Goal: Share content: Share content

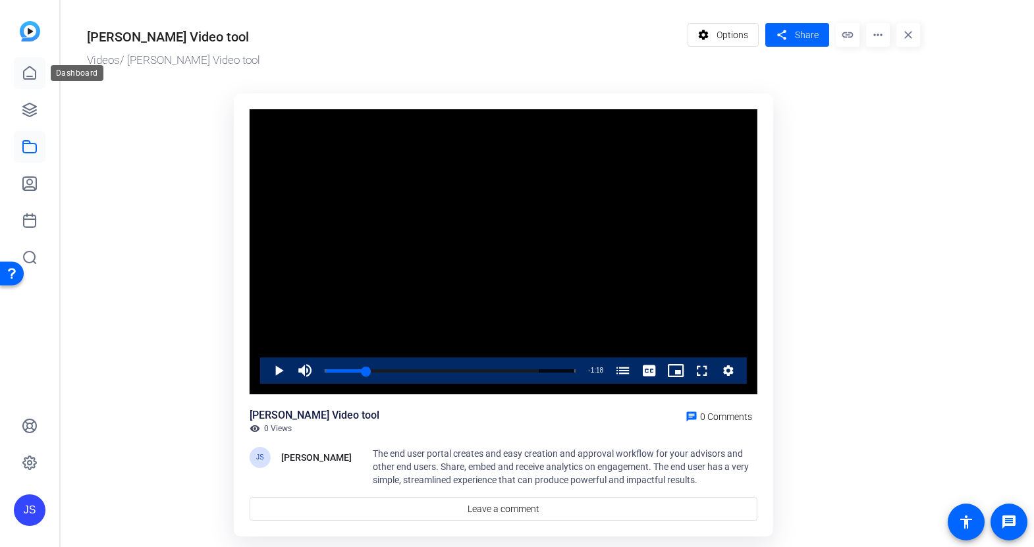
click at [36, 68] on icon at bounding box center [30, 73] width 16 height 16
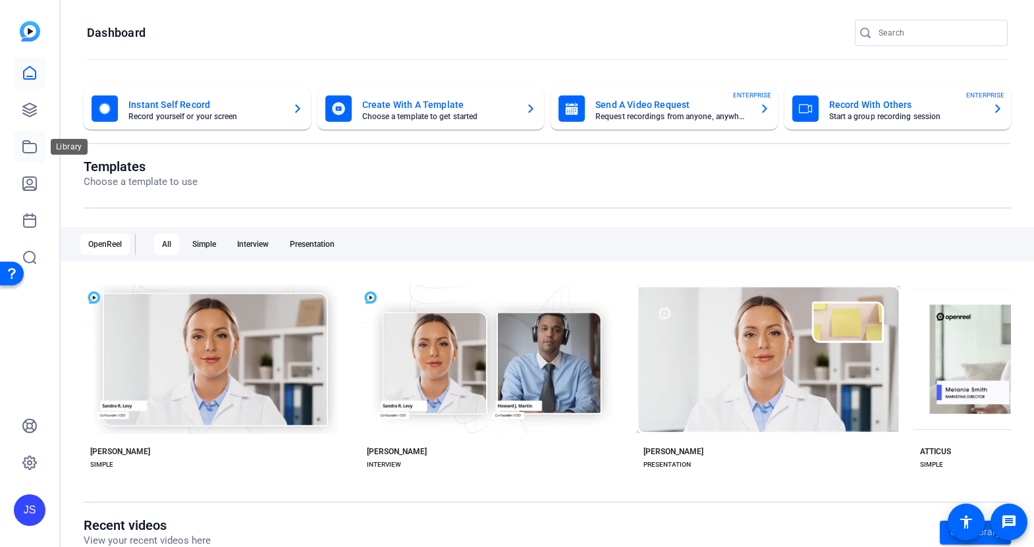
click at [30, 149] on icon at bounding box center [30, 147] width 16 height 16
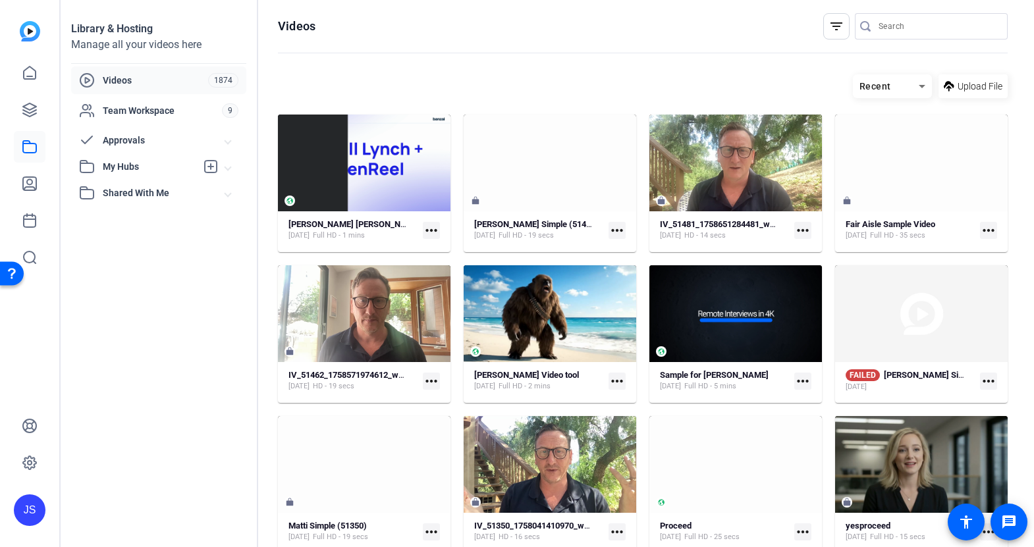
click at [122, 163] on span "My Hubs" at bounding box center [149, 167] width 93 height 14
click at [128, 223] on span "Merril Lynch Video Hub" at bounding box center [146, 225] width 119 height 13
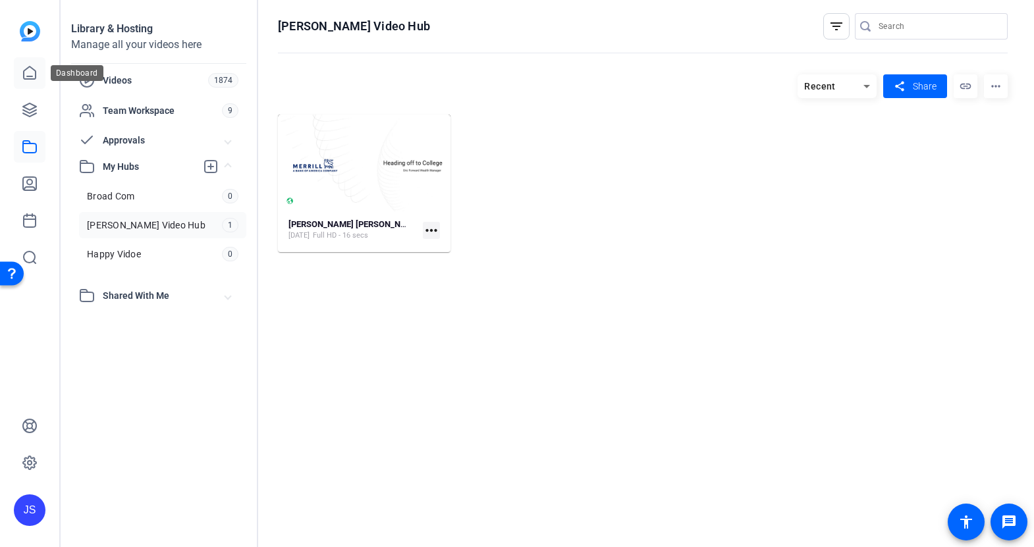
click at [26, 74] on icon at bounding box center [30, 73] width 16 height 16
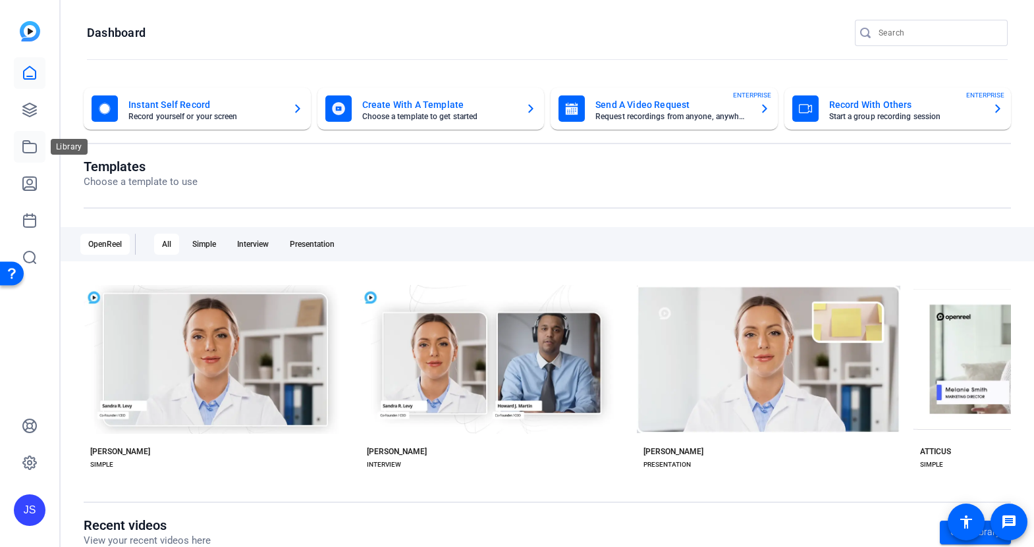
click at [31, 148] on icon at bounding box center [30, 147] width 16 height 16
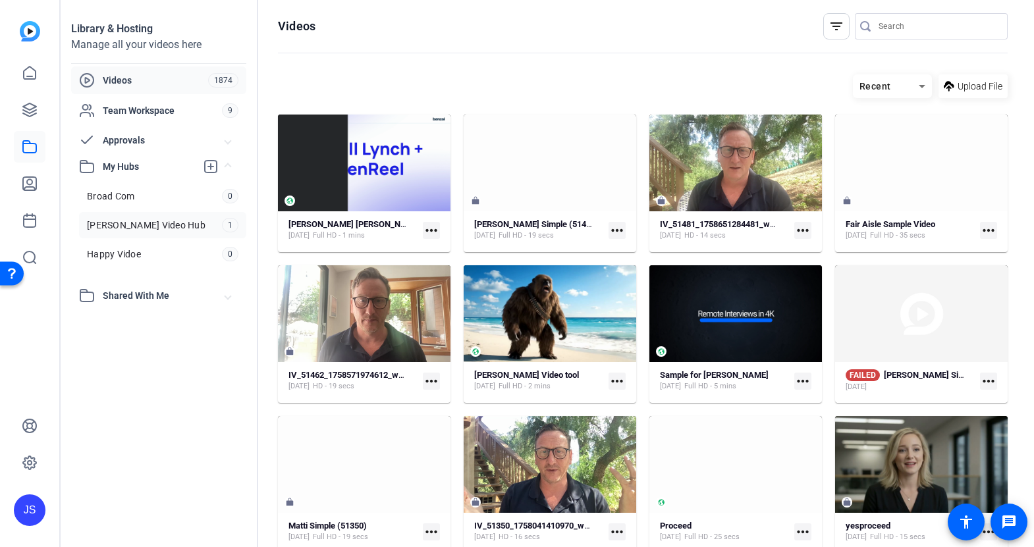
click at [122, 223] on span "Merril Lynch Video Hub" at bounding box center [146, 225] width 119 height 13
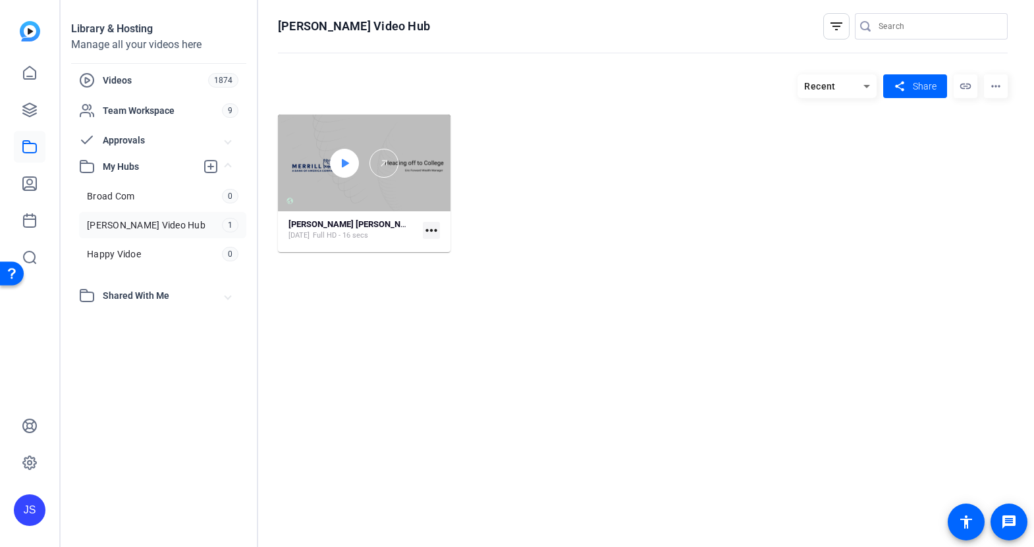
click at [352, 172] on div at bounding box center [344, 163] width 29 height 29
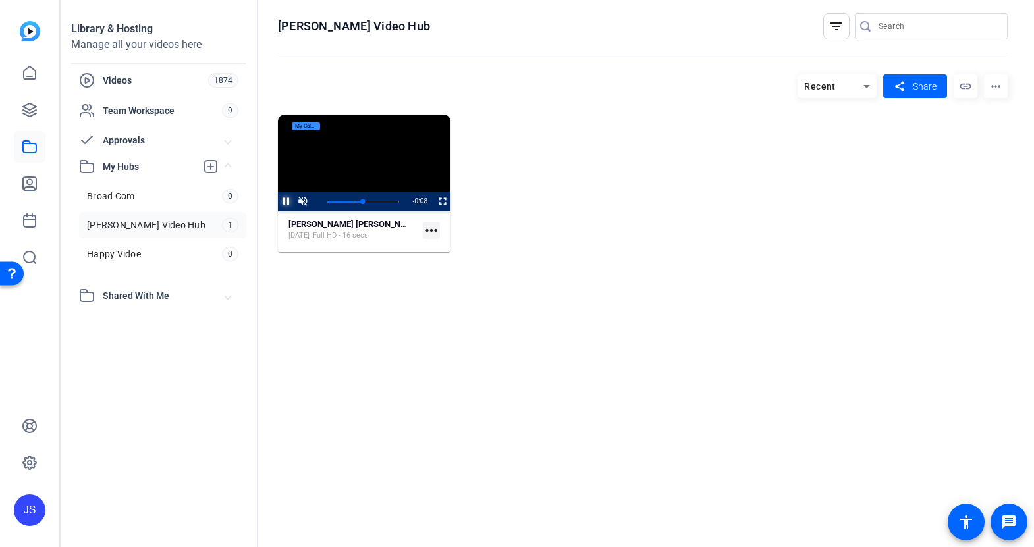
click at [278, 201] on span "Video Player" at bounding box center [278, 202] width 0 height 20
click at [338, 222] on strong "[PERSON_NAME] [PERSON_NAME] Financial Planning" at bounding box center [389, 224] width 202 height 10
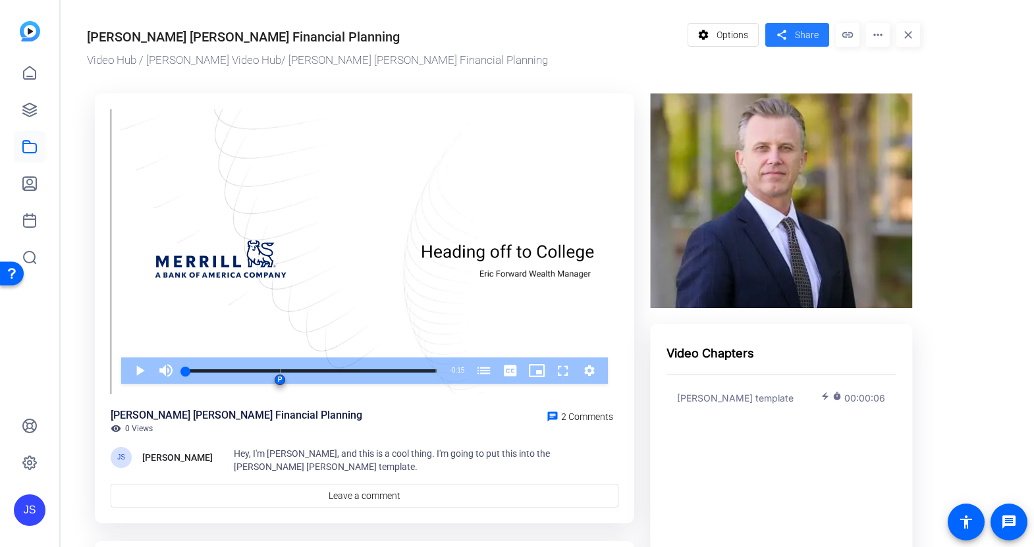
click at [803, 32] on span "Share" at bounding box center [807, 35] width 24 height 14
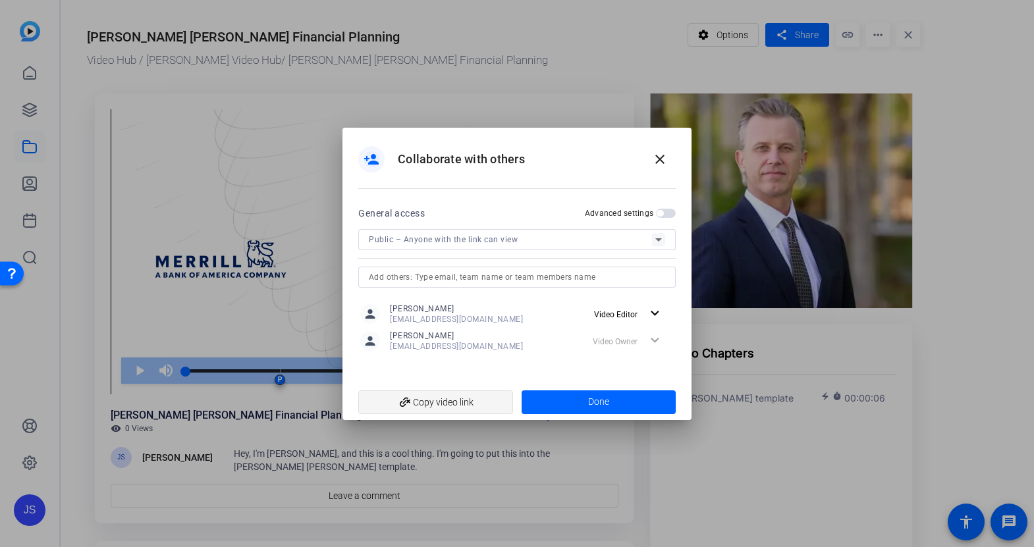
click at [459, 403] on span "add_link Copy video link" at bounding box center [436, 402] width 134 height 25
click at [663, 155] on mat-icon "close" at bounding box center [660, 159] width 16 height 16
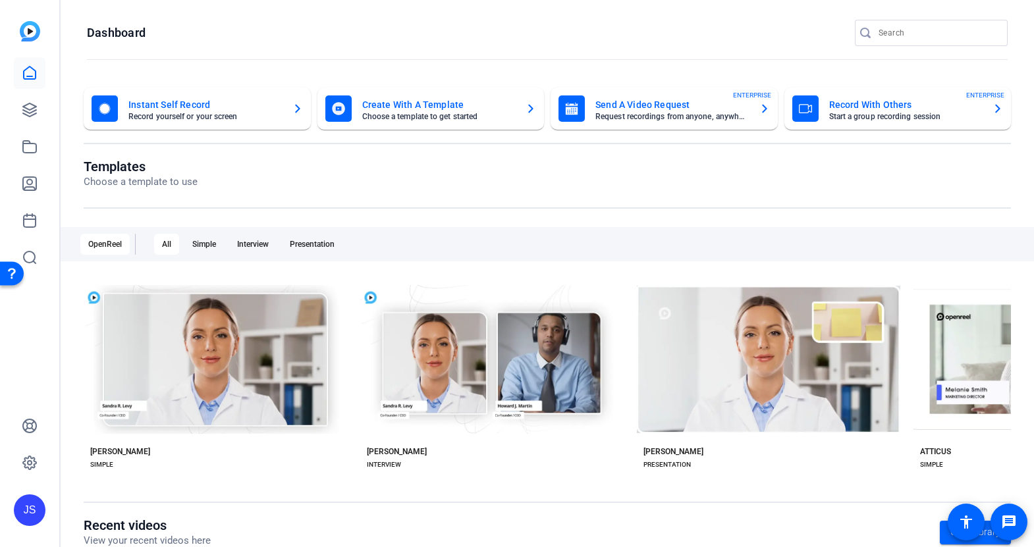
click at [179, 104] on mat-card-title "Instant Self Record" at bounding box center [204, 105] width 153 height 16
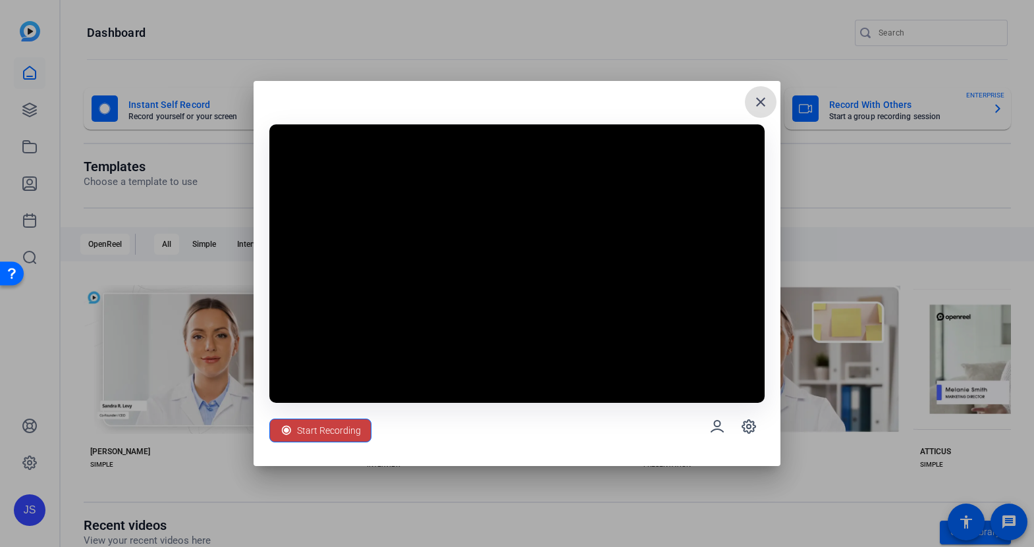
click at [344, 429] on span "Start Recording" at bounding box center [329, 430] width 64 height 25
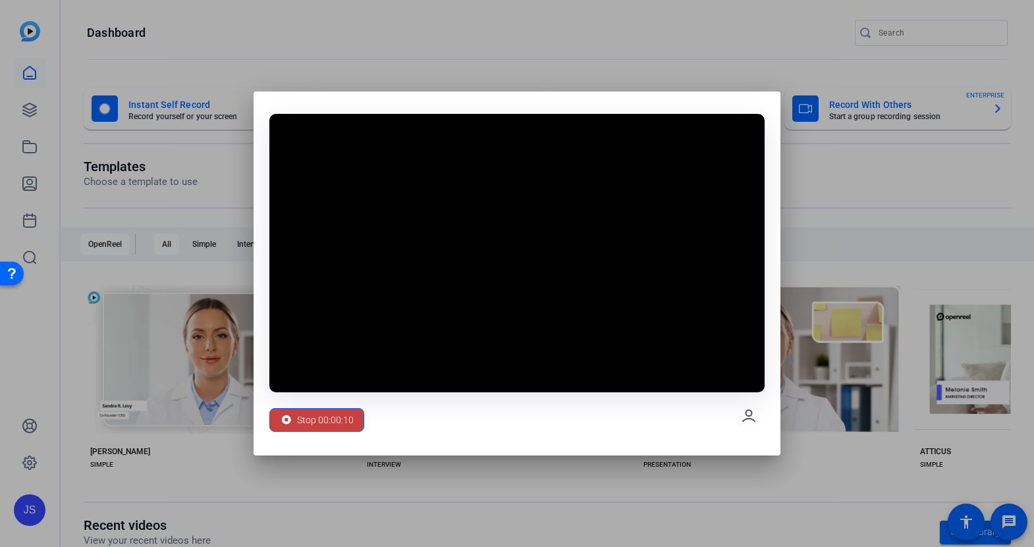
click at [327, 418] on span "Stop 00:00:10" at bounding box center [325, 420] width 57 height 25
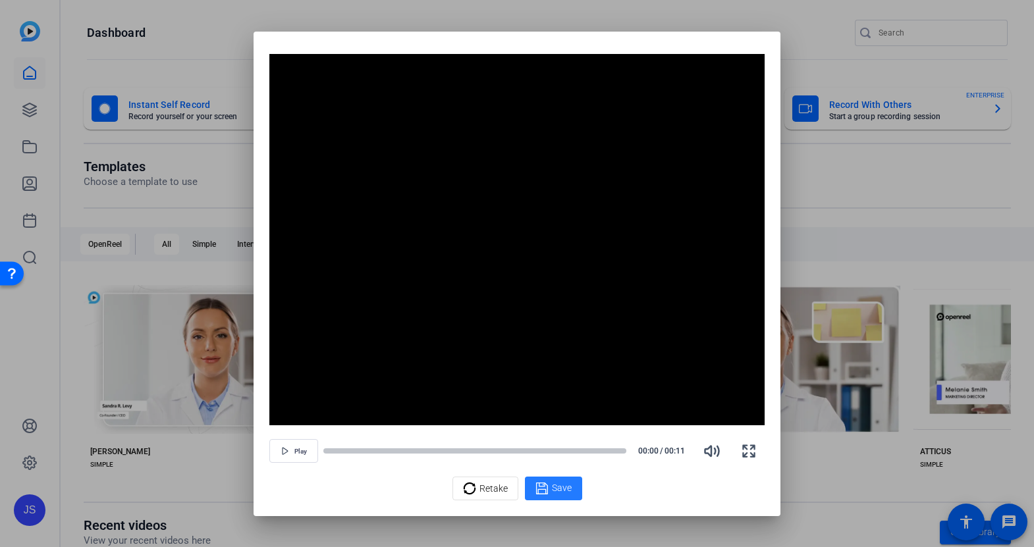
click at [558, 483] on span "Save" at bounding box center [562, 488] width 20 height 14
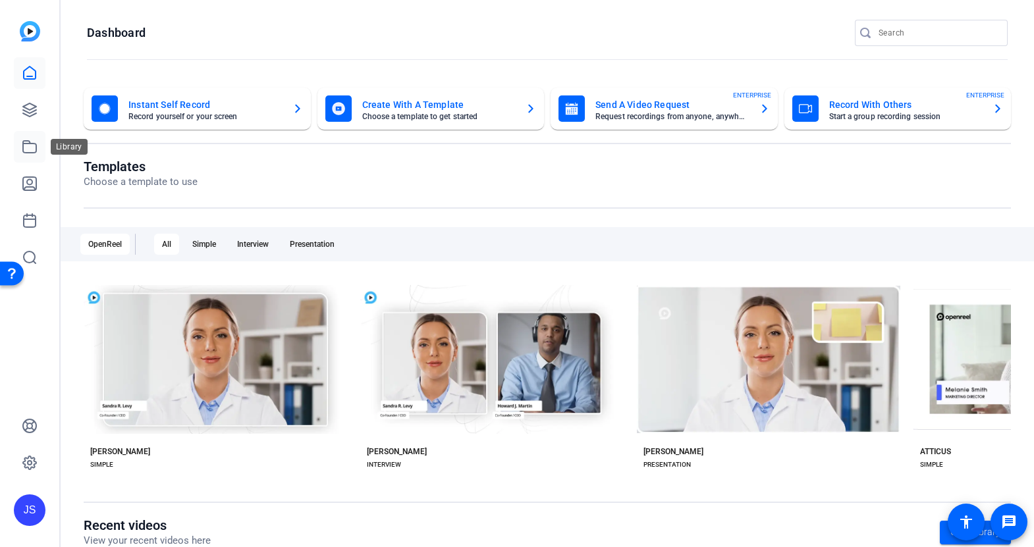
click at [32, 150] on icon at bounding box center [30, 147] width 16 height 16
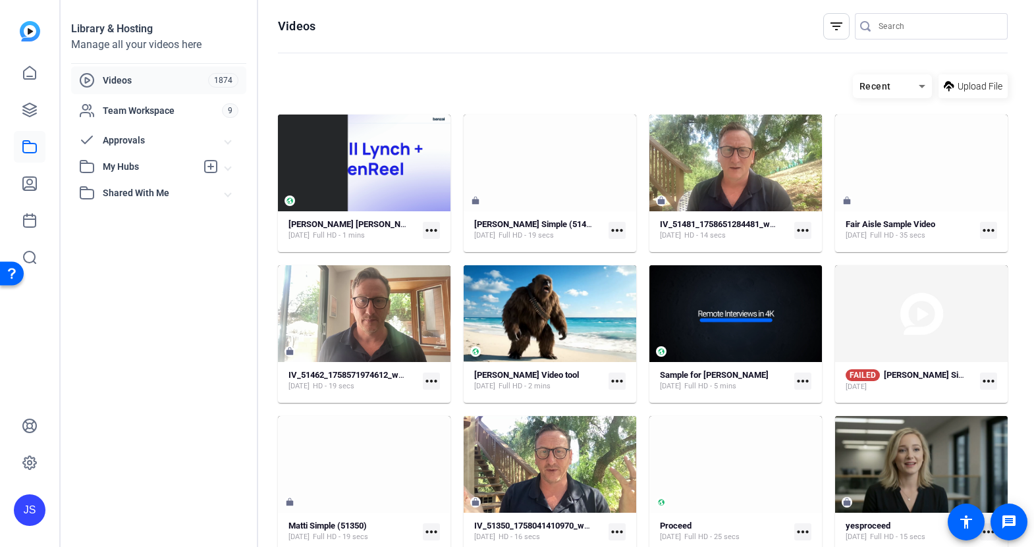
click at [886, 29] on input "Search" at bounding box center [937, 26] width 119 height 16
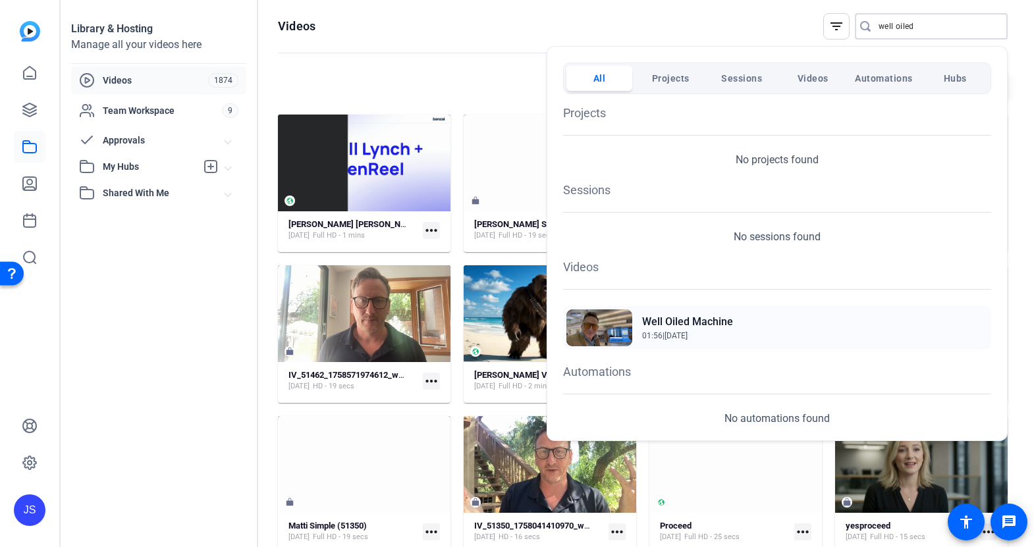
type input "well oiled"
click at [666, 323] on h2 "Well Oiled Machine" at bounding box center [687, 322] width 91 height 16
